Goal: Ask a question

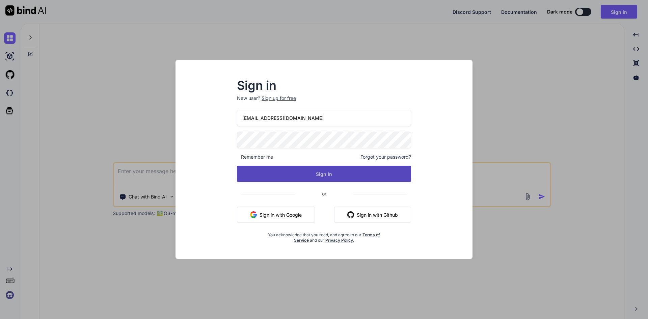
click at [282, 173] on button "Sign In" at bounding box center [324, 174] width 174 height 16
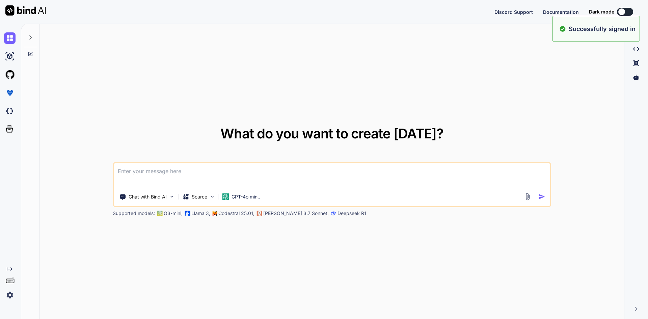
type textarea "x"
click at [160, 171] on textarea at bounding box center [332, 175] width 436 height 25
paste textarea
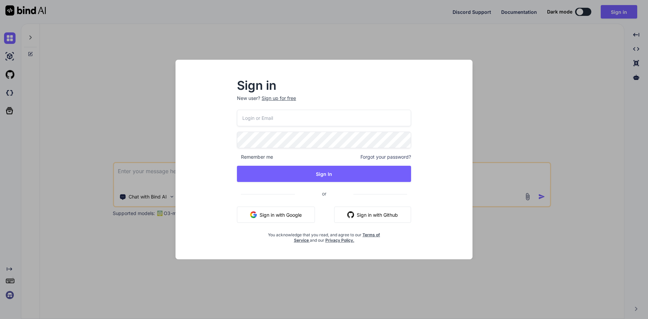
click at [276, 120] on input "email" at bounding box center [324, 118] width 174 height 17
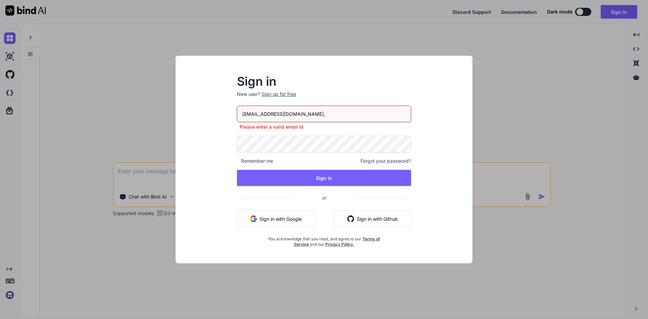
click at [304, 111] on input "[EMAIL_ADDRESS][DOMAIN_NAME]," at bounding box center [324, 114] width 174 height 17
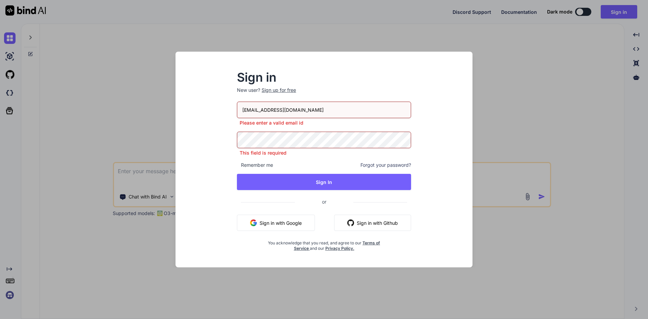
type input "[EMAIL_ADDRESS][DOMAIN_NAME]"
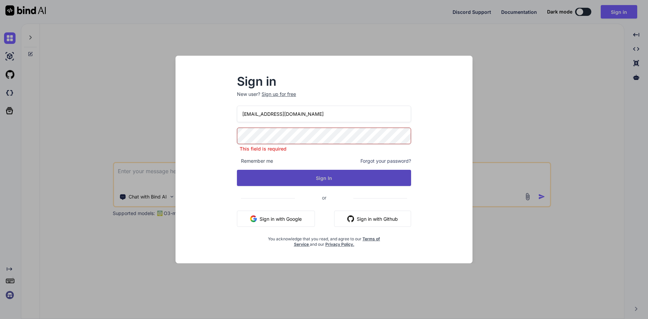
click at [318, 182] on button "Sign In" at bounding box center [324, 178] width 174 height 16
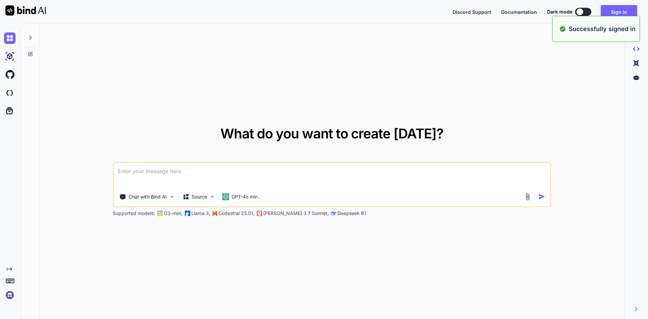
type textarea "x"
click at [242, 178] on textarea at bounding box center [332, 175] width 436 height 25
paste textarea "lor ipsumdo = sit AmetConsecTeturad(); elitsed.DoeIusmodt = incid; // Ut labore…"
type textarea "lor ipsumdo = sit AmetConsecTeturad(); elitsed.DoeIusmodt = incid; // Ut labore…"
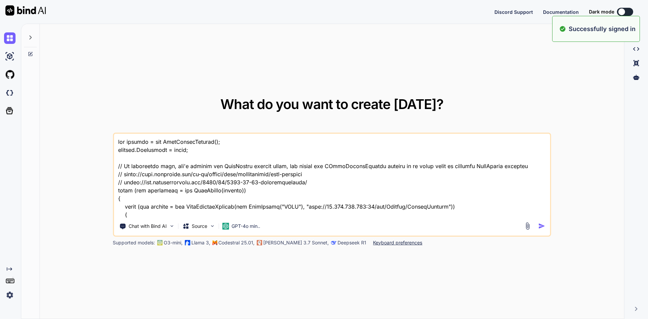
scroll to position [535, 0]
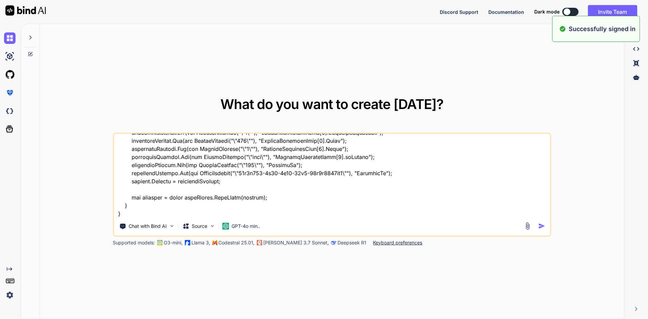
type textarea "x"
type textarea "lor ipsumdo = sit AmetConsecTeturad(); elitsed.DoeIusmodt = incid; // Ut labore…"
type textarea "x"
type textarea "lor ipsumdo = sit AmetConsecTeturad(); elitsed.DoeIusmodt = incid; // Ut labore…"
type textarea "x"
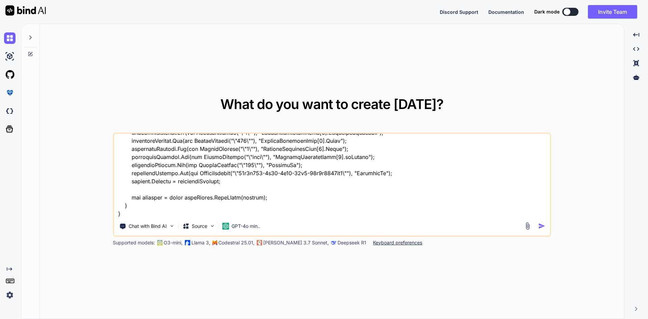
type textarea "lor ipsumdo = sit AmetConsecTeturad(); elitsed.DoeIusmodt = incid; // Ut labore…"
type textarea "x"
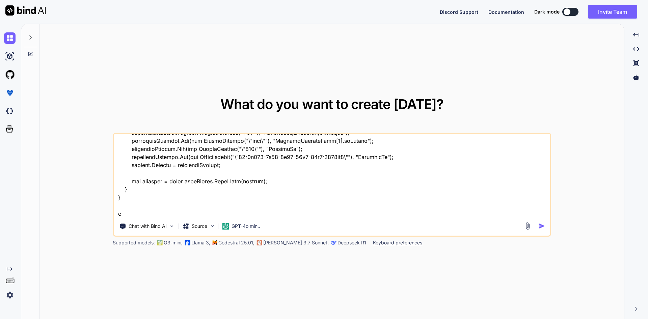
type textarea "lor ipsumdo = sit AmetConsecTeturad(); elitsed.DoeIusmodt = incid; // Ut labore…"
type textarea "x"
type textarea "lor ipsumdo = sit AmetConsecTeturad(); elitsed.DoeIusmodt = incid; // Ut labore…"
type textarea "x"
type textarea "lor ipsumdo = sit AmetConsecTeturad(); elitsed.DoeIusmodt = incid; // Ut labore…"
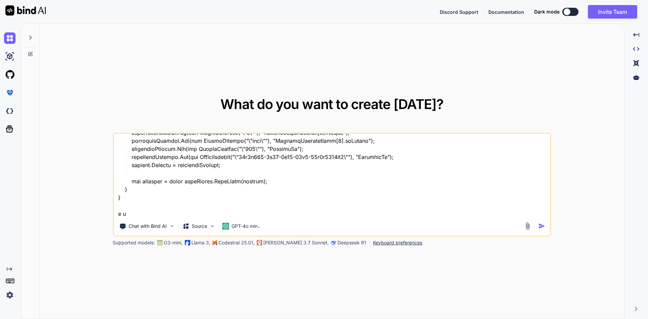
type textarea "x"
type textarea "lor ipsumdo = sit AmetConsecTeturad(); elitsed.DoeIusmodt = incid; // Ut labore…"
type textarea "x"
type textarea "lor ipsumdo = sit AmetConsecTeturad(); elitsed.DoeIusmodt = incid; // Ut labore…"
type textarea "x"
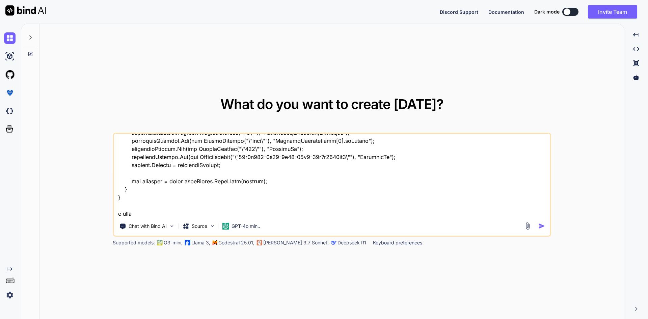
type textarea "lor ipsumdo = sit AmetConsecTeturad(); elitsed.DoeIusmodt = incid; // Ut labore…"
type textarea "x"
type textarea "lor ipsumdo = sit AmetConsecTeturad(); elitsed.DoeIusmodt = incid; // Ut labore…"
type textarea "x"
type textarea "lor ipsumdo = sit AmetConsecTeturad(); elitsed.DoeIusmodt = incid; // Ut labore…"
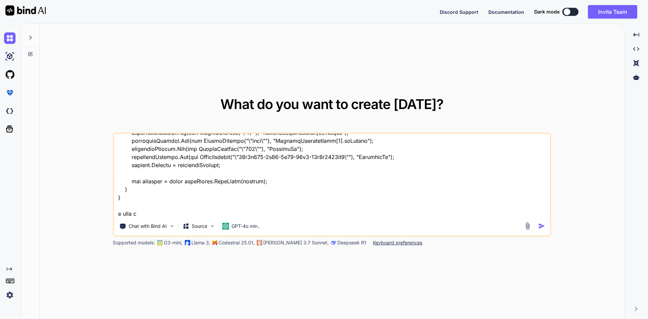
type textarea "x"
type textarea "lor ipsumdo = sit AmetConsecTeturad(); elitsed.DoeIusmodt = incid; // Ut labore…"
type textarea "x"
type textarea "lor ipsumdo = sit AmetConsecTeturad(); elitsed.DoeIusmodt = incid; // Ut labore…"
type textarea "x"
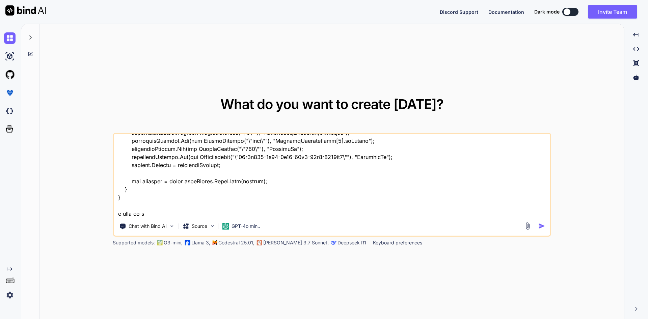
type textarea "lor ipsumdo = sit AmetConsecTeturad(); elitsed.DoeIusmodt = incid; // Ut labore…"
type textarea "x"
type textarea "lor ipsumdo = sit AmetConsecTeturad(); elitsed.DoeIusmodt = incid; // Ut labore…"
type textarea "x"
type textarea "lor ipsumdo = sit AmetConsecTeturad(); elitsed.DoeIusmodt = incid; // Ut labore…"
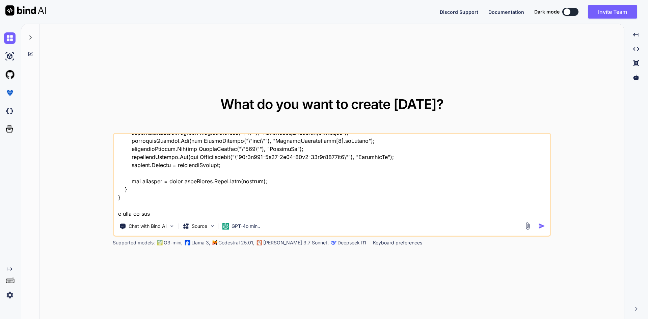
type textarea "x"
type textarea "lor ipsumdo = sit AmetConsecTeturad(); elitsed.DoeIusmodt = incid; // Ut labore…"
type textarea "x"
type textarea "lor ipsumdo = sit AmetConsecTeturad(); elitsed.DoeIusmodt = incid; // Ut labore…"
type textarea "x"
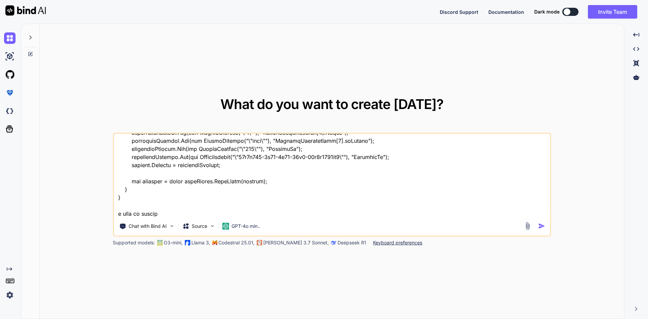
type textarea "lor ipsumdo = sit AmetConsecTeturad(); elitsed.DoeIusmodt = incid; // Ut labore…"
type textarea "x"
type textarea "lor ipsumdo = sit AmetConsecTeturad(); elitsed.DoeIusmodt = incid; // Ut labore…"
type textarea "x"
type textarea "lor ipsumdo = sit AmetConsecTeturad(); elitsed.DoeIusmodt = incid; // Ut labore…"
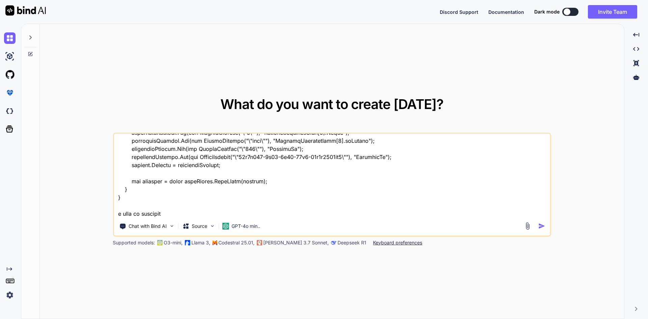
type textarea "x"
type textarea "lor ipsumdo = sit AmetConsecTeturad(); elitsed.DoeIusmodt = incid; // Ut labore…"
type textarea "x"
type textarea "lor ipsumdo = sit AmetConsecTeturad(); elitsed.DoeIusmodt = incid; // Ut labore…"
type textarea "x"
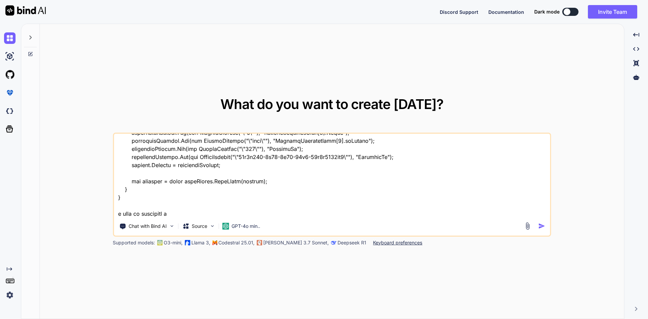
type textarea "lor ipsumdo = sit AmetConsecTeturad(); elitsed.DoeIusmodt = incid; // Ut labore…"
type textarea "x"
type textarea "lor ipsumdo = sit AmetConsecTeturad(); elitsed.DoeIusmodt = incid; // Ut labore…"
type textarea "x"
type textarea "lor ipsumdo = sit AmetConsecTeturad(); elitsed.DoeIusmodt = incid; // Ut labore…"
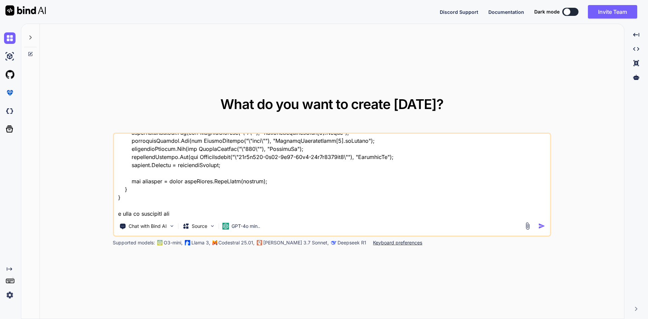
type textarea "x"
type textarea "lor ipsumdo = sit AmetConsecTeturad(); elitsed.DoeIusmodt = incid; // Ut labore…"
type textarea "x"
type textarea "lor ipsumdo = sit AmetConsecTeturad(); elitsed.DoeIusmodt = incid; // Ut labore…"
type textarea "x"
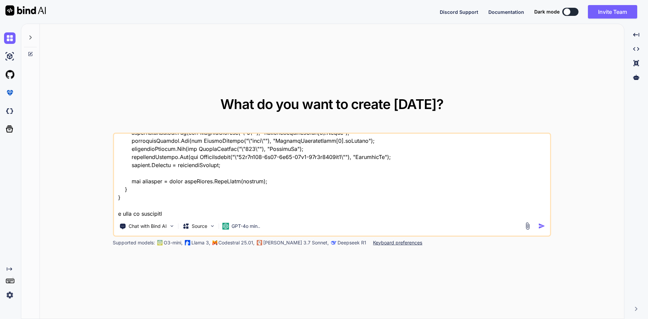
type textarea "lor ipsumdo = sit AmetConsecTeturad(); elitsed.DoeIusmodt = incid; // Ut labore…"
type textarea "x"
type textarea "lor ipsumdo = sit AmetConsecTeturad(); elitsed.DoeIusmodt = incid; // Ut labore…"
type textarea "x"
type textarea "lor ipsumdo = sit AmetConsecTeturad(); elitsed.DoeIusmodt = incid; // Ut labore…"
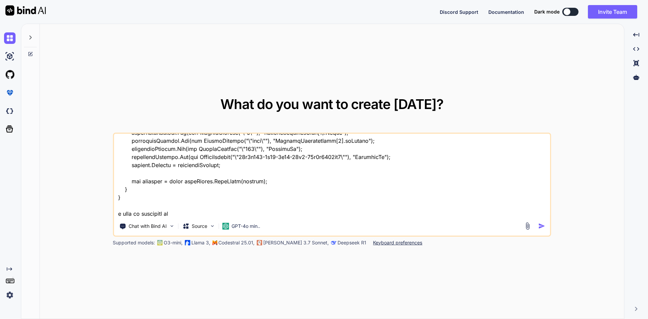
type textarea "x"
type textarea "lor ipsumdo = sit AmetConsecTeturad(); elitsed.DoeIusmodt = incid; // Ut labore…"
type textarea "x"
type textarea "lor ipsumdo = sit AmetConsecTeturad(); elitsed.DoeIusmodt = incid; // Ut labore…"
type textarea "x"
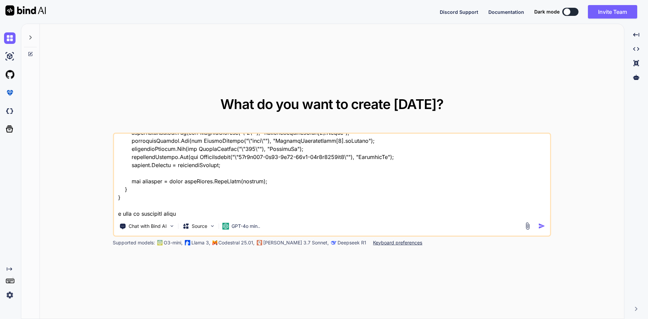
type textarea "lor ipsumdo = sit AmetConsecTeturad(); elitsed.DoeIusmodt = incid; // Ut labore…"
type textarea "x"
type textarea "lor ipsumdo = sit AmetConsecTeturad(); elitsed.DoeIusmodt = incid; // Ut labore…"
type textarea "x"
type textarea "lor ipsumdo = sit AmetConsecTeturad(); elitsed.DoeIusmodt = incid; // Ut labore…"
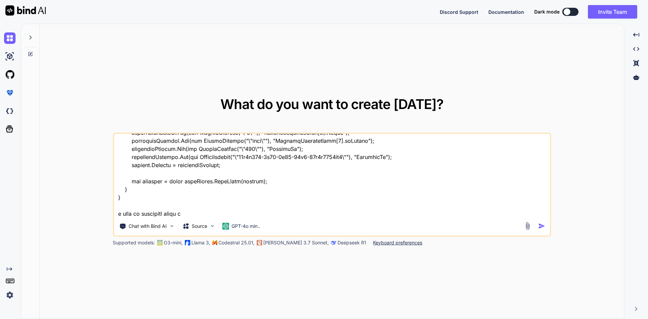
type textarea "x"
type textarea "lor ipsumdo = sit AmetConsecTeturad(); elitsed.DoeIusmodt = incid; // Ut labore…"
type textarea "x"
type textarea "lor ipsumdo = sit AmetConsecTeturad(); elitsed.DoeIusmodt = incid; // Ut labore…"
type textarea "x"
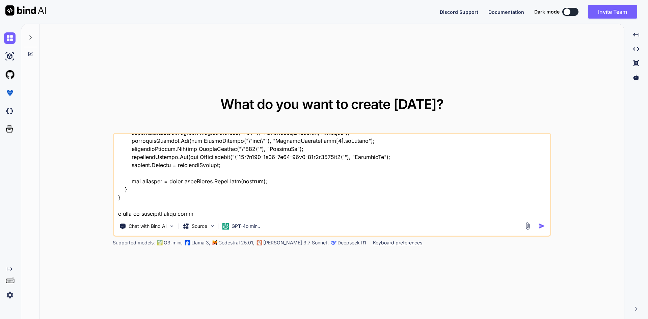
type textarea "lor ipsumdo = sit AmetConsecTeturad(); elitsed.DoeIusmodt = incid; // Ut labore…"
type textarea "x"
type textarea "lor ipsumdo = sit AmetConsecTeturad(); elitsed.DoeIusmodt = incid; // Ut labore…"
type textarea "x"
type textarea "lor ipsumdo = sit AmetConsecTeturad(); elitsed.DoeIusmodt = incid; // Ut labore…"
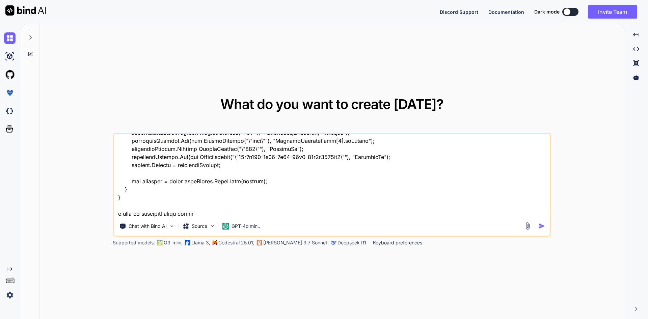
type textarea "x"
type textarea "lor ipsumdo = sit AmetConsecTeturad(); elitsed.DoeIusmodt = incid; // Ut labore…"
type textarea "x"
type textarea "lor ipsumdo = sit AmetConsecTeturad(); elitsed.DoeIusmodt = incid; // Ut labore…"
type textarea "x"
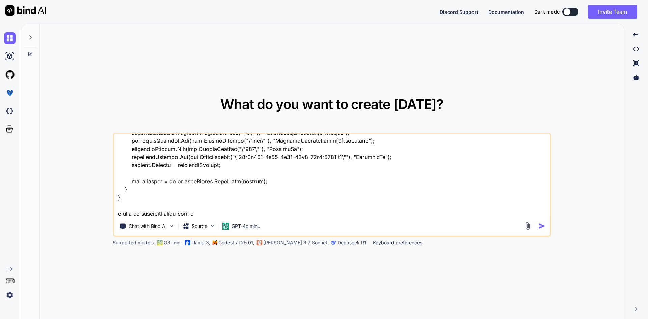
type textarea "lor ipsumdo = sit AmetConsecTeturad(); elitsed.DoeIusmodt = incid; // Ut labore…"
type textarea "x"
type textarea "lor ipsumdo = sit AmetConsecTeturad(); elitsed.DoeIusmodt = incid; // Ut labore…"
type textarea "x"
type textarea "lor ipsumdo = sit AmetConsecTeturad(); elitsed.DoeIusmodt = incid; // Ut labore…"
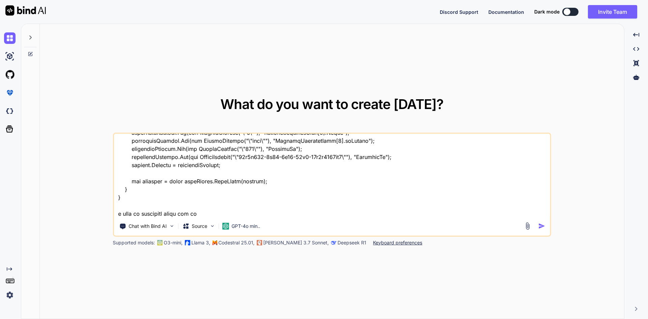
type textarea "x"
type textarea "lor ipsumdo = sit AmetConsecTeturad(); elitsed.DoeIusmodt = incid; // Ut labore…"
type textarea "x"
type textarea "lor ipsumdo = sit AmetConsecTeturad(); elitsed.DoeIusmodt = incid; // Ut labore…"
type textarea "x"
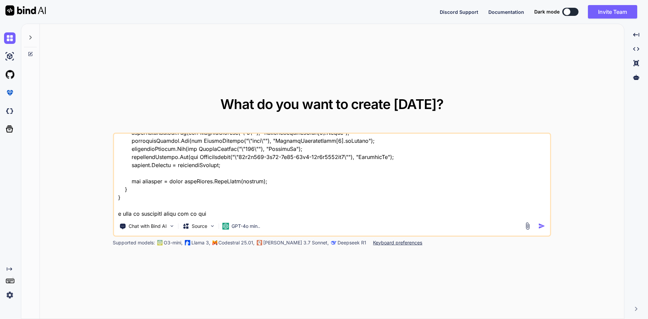
type textarea "lor ipsumdo = sit AmetConsecTeturad(); elitsed.DoeIusmodt = incid; // Ut labore…"
type textarea "x"
type textarea "lor ipsumdo = sit AmetConsecTeturad(); elitsed.DoeIusmodt = incid; // Ut labore…"
type textarea "x"
type textarea "lor ipsumdo = sit AmetConsecTeturad(); elitsed.DoeIusmodt = incid; // Ut labore…"
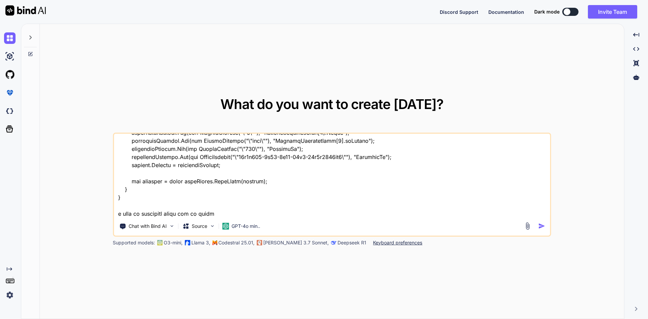
type textarea "x"
type textarea "lor ipsumdo = sit AmetConsecTeturad(); elitsed.DoeIusmodt = incid; // Ut labore…"
type textarea "x"
type textarea "lor ipsumdo = sit AmetConsecTeturad(); elitsed.DoeIusmodt = incid; // Ut labore…"
type textarea "x"
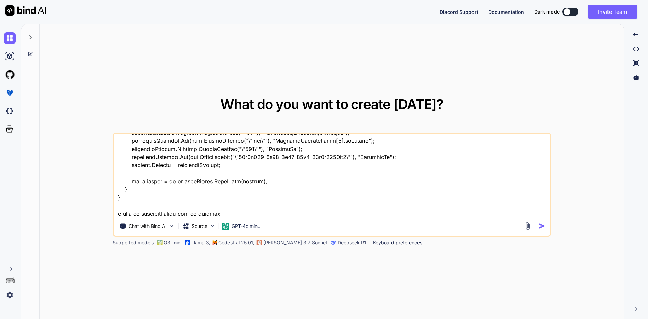
type textarea "lor ipsumdo = sit AmetConsecTeturad(); elitsed.DoeIusmodt = incid; // Ut labore…"
type textarea "x"
type textarea "lor ipsumdo = sit AmetConsecTeturad(); elitsed.DoeIusmodt = incid; // Ut labore…"
type textarea "x"
type textarea "lor ipsumdo = sit AmetConsecTeturad(); elitsed.DoeIusmodt = incid; // Ut labore…"
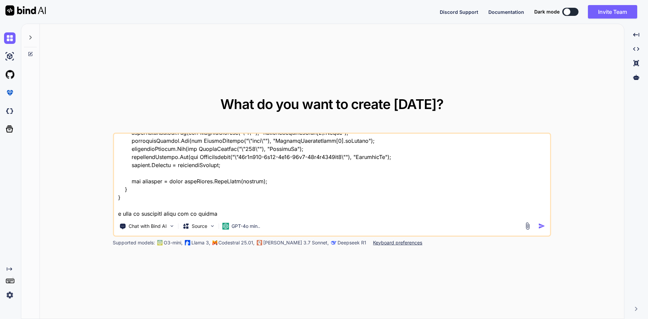
type textarea "x"
type textarea "lor ipsumdo = sit AmetConsecTeturad(); elitsed.DoeIusmodt = incid; // Ut labore…"
type textarea "x"
type textarea "lor ipsumdo = sit AmetConsecTeturad(); elitsed.DoeIusmodt = incid; // Ut labore…"
type textarea "x"
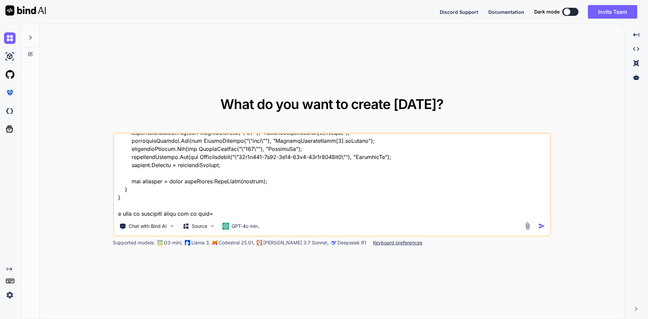
type textarea "lor ipsumdo = sit AmetConsecTeturad(); elitsed.DoeIusmodt = incid; // Ut labore…"
type textarea "x"
type textarea "lor ipsumdo = sit AmetConsecTeturad(); elitsed.DoeIusmodt = incid; // Ut labore…"
type textarea "x"
type textarea "lor ipsumdo = sit AmetConsecTeturad(); elitsed.DoeIusmodt = incid; // Ut labore…"
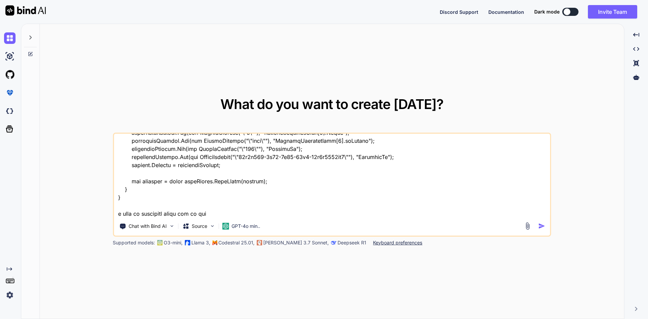
type textarea "x"
type textarea "lor ipsumdo = sit AmetConsecTeturad(); elitsed.DoeIusmodt = incid; // Ut labore…"
type textarea "x"
type textarea "lor ipsumdo = sit AmetConsecTeturad(); elitsed.DoeIusmodt = incid; // Ut labore…"
type textarea "x"
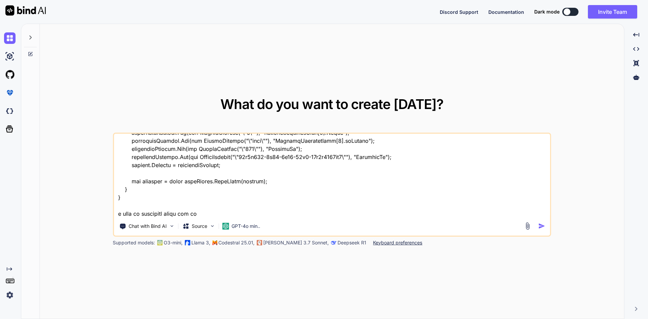
type textarea "lor ipsumdo = sit AmetConsecTeturad(); elitsed.DoeIusmodt = incid; // Ut labore…"
type textarea "x"
type textarea "lor ipsumdo = sit AmetConsecTeturad(); elitsed.DoeIusmodt = incid; // Ut labore…"
type textarea "x"
type textarea "lor ipsumdo = sit AmetConsecTeturad(); elitsed.DoeIusmodt = incid; // Ut labore…"
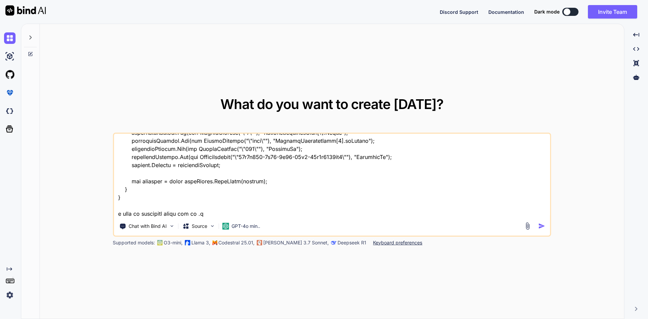
type textarea "x"
type textarea "lor ipsumdo = sit AmetConsecTeturad(); elitsed.DoeIusmodt = incid; // Ut labore…"
type textarea "x"
type textarea "lor ipsumdo = sit AmetConsecTeturad(); elitsed.DoeIusmodt = incid; // Ut labore…"
type textarea "x"
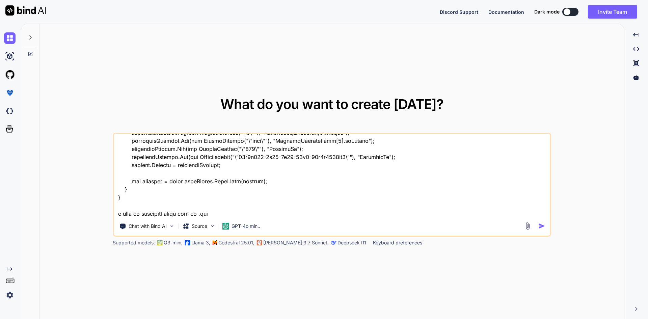
type textarea "lor ipsumdo = sit AmetConsecTeturad(); elitsed.DoeIusmodt = incid; // Ut labore…"
type textarea "x"
type textarea "lor ipsumdo = sit AmetConsecTeturad(); elitsed.DoeIusmodt = incid; // Ut labore…"
type textarea "x"
type textarea "lor ipsumdo = sit AmetConsecTeturad(); elitsed.DoeIusmodt = incid; // Ut labore…"
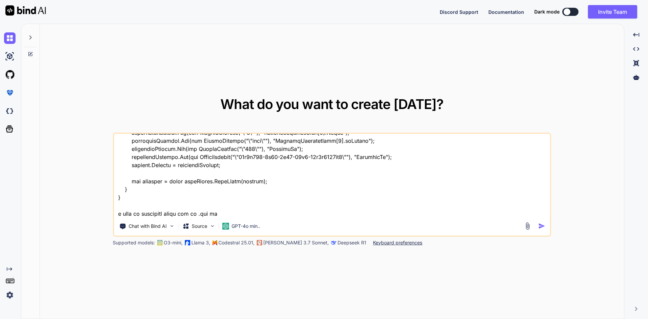
type textarea "x"
type textarea "lor ipsumdo = sit AmetConsecTeturad(); elitsed.DoeIusmodt = incid; // Ut labore…"
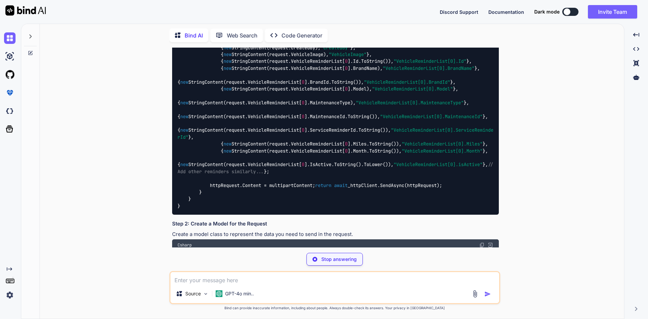
scroll to position [655, 0]
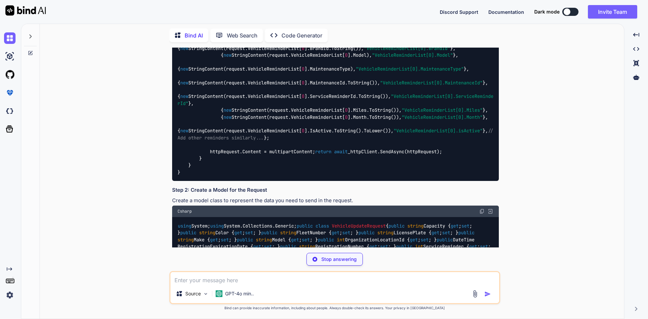
click at [356, 72] on span ""VehicleReminderList[0].MaintenanceType"" at bounding box center [410, 69] width 108 height 6
click at [318, 171] on code "using System.Net.Http; using System.Net.Http.Headers; using System.Threading.Ta…" at bounding box center [336, 0] width 319 height 351
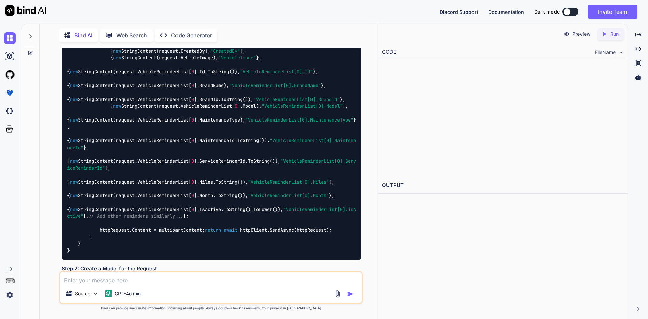
scroll to position [685, 0]
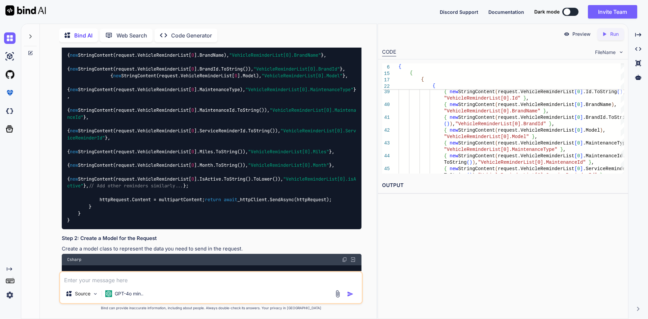
drag, startPoint x: 106, startPoint y: 124, endPoint x: 165, endPoint y: 255, distance: 144.2
click at [165, 224] on code "using System.Net.Http; using System.Net.Http.Headers; using System.Threading.Ta…" at bounding box center [211, 24] width 289 height 399
copy code "{ new StringContent(request.VehicleReminderList[ 0 ].Id.ToString()), "VehicleRe…"
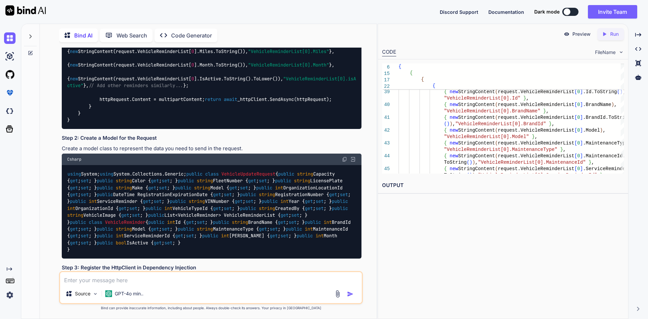
scroll to position [854, 0]
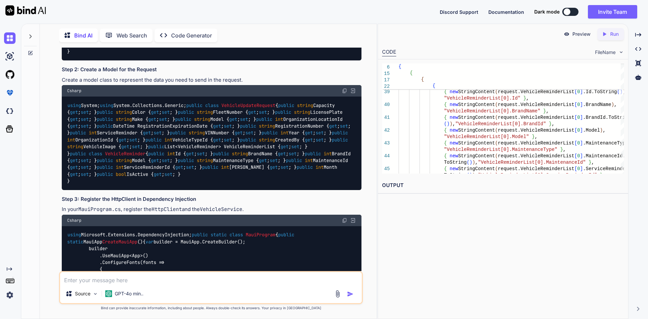
click at [163, 281] on textarea at bounding box center [211, 278] width 302 height 12
paste textarea "{ new StringContent(request.VehicleReminderList[0].Id.ToString()), "VehicleRemi…"
type textarea "x"
type textarea "{ new StringContent(request.VehicleReminderList[0].Id.ToString()), "VehicleRemi…"
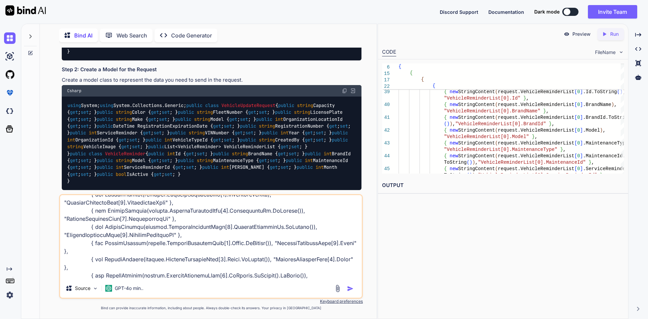
type textarea "x"
type textarea "{ new StringContent(request.VehicleReminderList[0].Id.ToString()), "VehicleRemi…"
type textarea "x"
type textarea "{ new StringContent(request.VehicleReminderList[0].Id.ToString()), "VehicleRemi…"
type textarea "x"
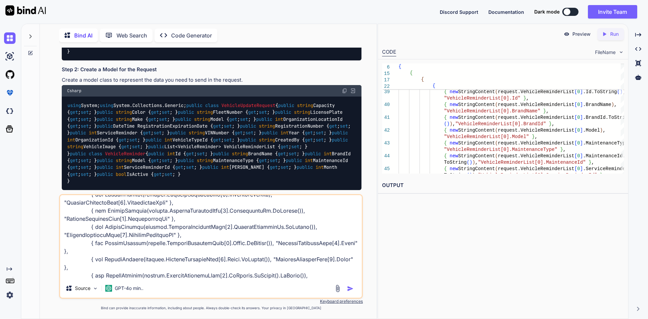
type textarea "{ new StringContent(request.VehicleReminderList[0].Id.ToString()), "VehicleRemi…"
type textarea "x"
type textarea "{ new StringContent(request.VehicleReminderList[0].Id.ToString()), "VehicleRemi…"
type textarea "x"
type textarea "{ new StringContent(request.VehicleReminderList[0].Id.ToString()), "VehicleRemi…"
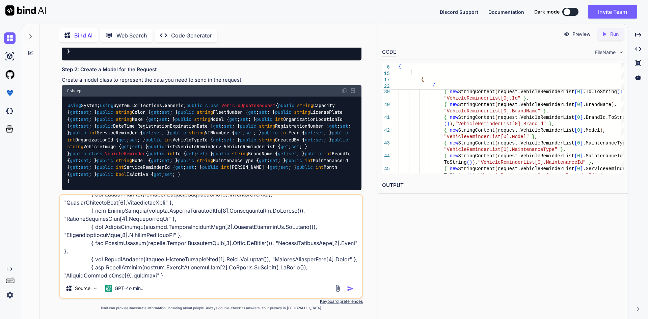
scroll to position [74, 0]
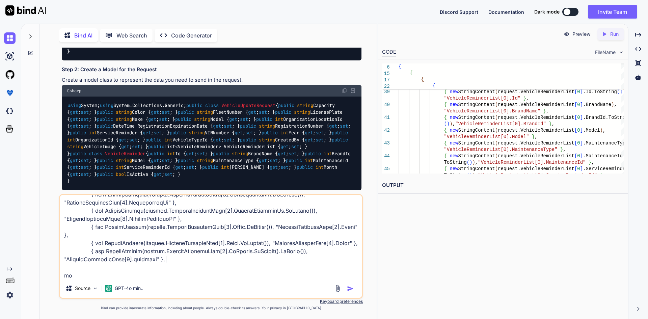
type textarea "x"
type textarea "{ new StringContent(request.VehicleReminderList[0].Id.ToString()), "VehicleRemi…"
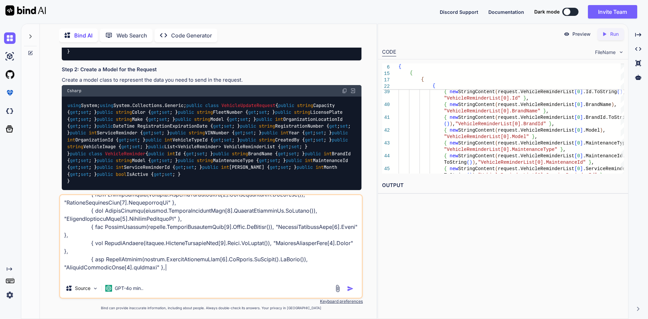
type textarea "x"
type textarea "{ new StringContent(request.VehicleReminderList[0].Id.ToString()), "VehicleRemi…"
type textarea "x"
type textarea "{ new StringContent(request.VehicleReminderList[0].Id.ToString()), "VehicleRemi…"
type textarea "x"
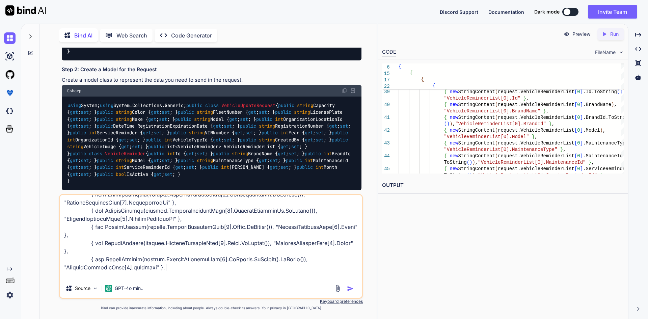
type textarea "{ new StringContent(request.VehicleReminderList[0].Id.ToString()), "VehicleRemi…"
type textarea "x"
type textarea "{ new StringContent(request.VehicleReminderList[0].Id.ToString()), "VehicleRemi…"
type textarea "x"
type textarea "{ new StringContent(request.VehicleReminderList[0].Id.ToString()), "VehicleRemi…"
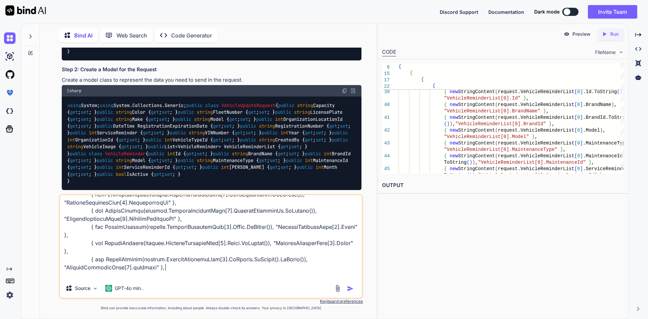
type textarea "x"
type textarea "{ new StringContent(request.VehicleReminderList[0].Id.ToString()), "VehicleRemi…"
type textarea "x"
type textarea "{ new StringContent(request.VehicleReminderList[0].Id.ToString()), "VehicleRemi…"
type textarea "x"
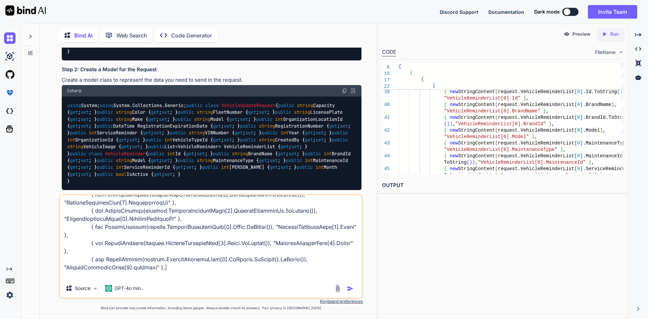
type textarea "{ new StringContent(request.VehicleReminderList[0].Id.ToString()), "VehicleRemi…"
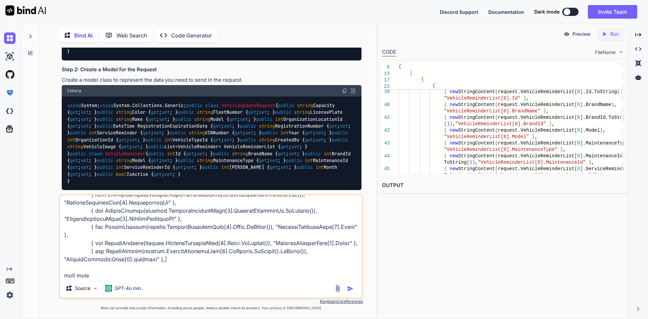
type textarea "x"
type textarea "{ new StringContent(request.VehicleReminderList[0].Id.ToString()), "VehicleRemi…"
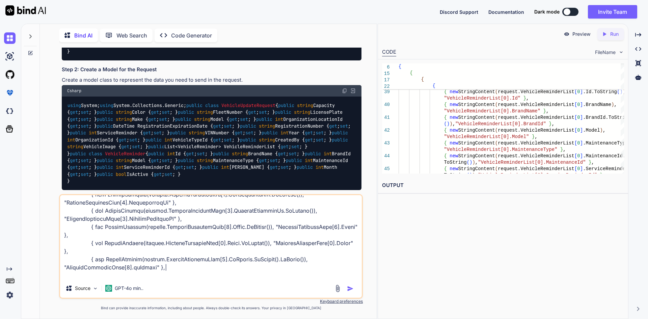
type textarea "x"
type textarea "{ new StringContent(request.VehicleReminderList[0].Id.ToString()), "VehicleRemi…"
type textarea "x"
type textarea "{ new StringContent(request.VehicleReminderList[0].Id.ToString()), "VehicleRemi…"
type textarea "x"
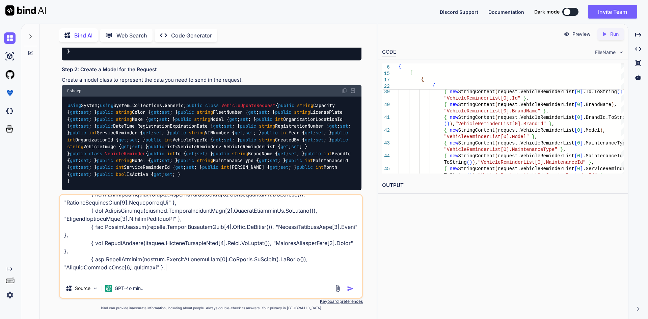
type textarea "{ new StringContent(request.VehicleReminderList[0].Id.ToString()), "VehicleRemi…"
type textarea "x"
type textarea "{ new StringContent(request.VehicleReminderList[0].Id.ToString()), "VehicleRemi…"
type textarea "x"
type textarea "{ new StringContent(request.VehicleReminderList[0].Id.ToString()), "VehicleRemi…"
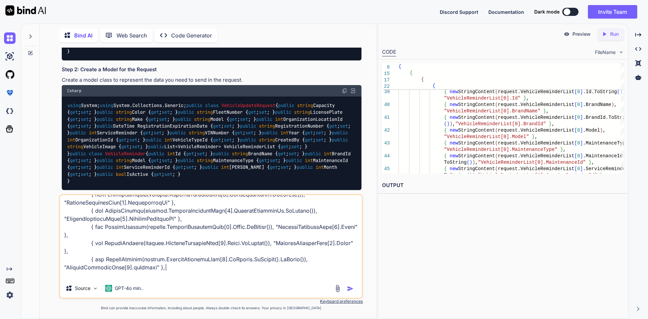
type textarea "x"
type textarea "{ new StringContent(request.VehicleReminderList[0].Id.ToString()), "VehicleRemi…"
type textarea "x"
type textarea "{ new StringContent(request.VehicleReminderList[0].Id.ToString()), "VehicleRemi…"
type textarea "x"
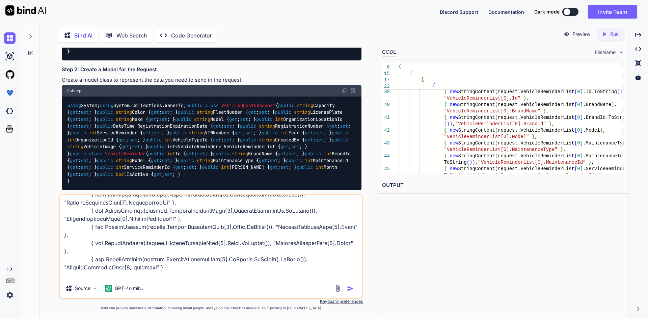
type textarea "{ new StringContent(request.VehicleReminderList[0].Id.ToString()), "VehicleRemi…"
type textarea "x"
type textarea "{ new StringContent(request.VehicleReminderList[0].Id.ToString()), "VehicleRemi…"
type textarea "x"
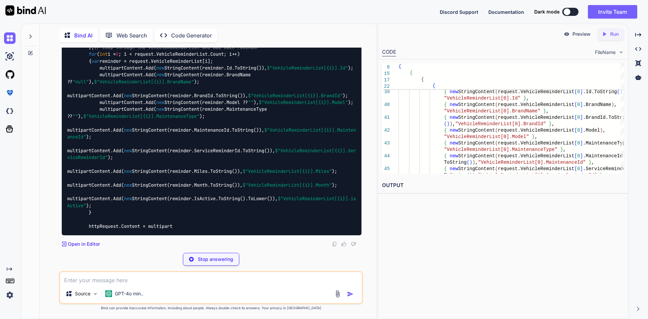
scroll to position [2178, 0]
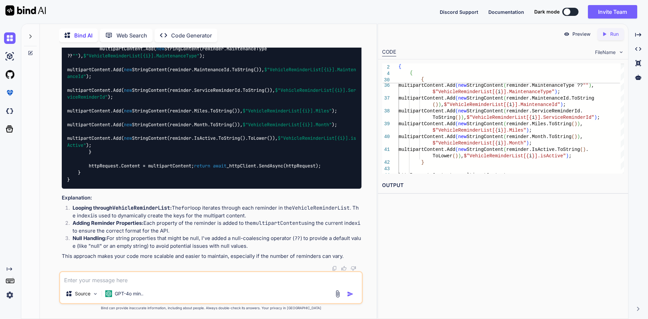
click at [326, 10] on span "{i}" at bounding box center [330, 7] width 8 height 6
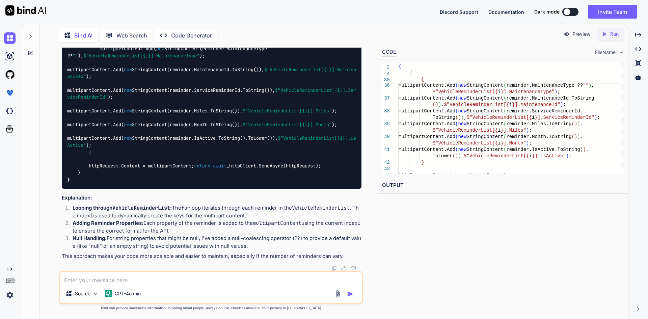
click at [326, 10] on span "{i}" at bounding box center [330, 7] width 8 height 6
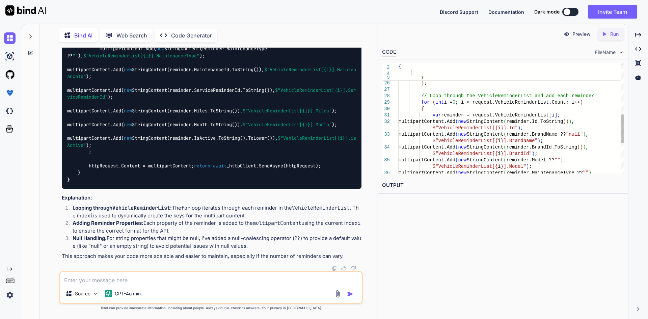
scroll to position [0, 0]
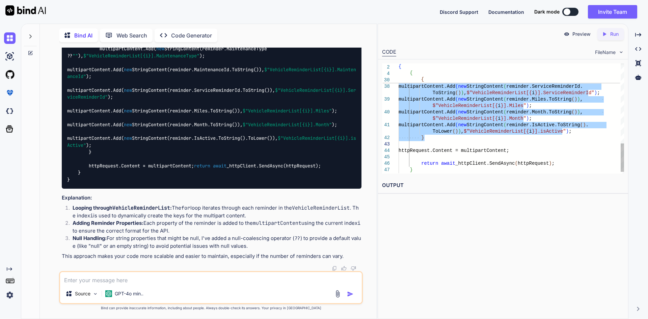
drag, startPoint x: 415, startPoint y: 104, endPoint x: 471, endPoint y: 144, distance: 68.6
